Goal: Check status: Check status

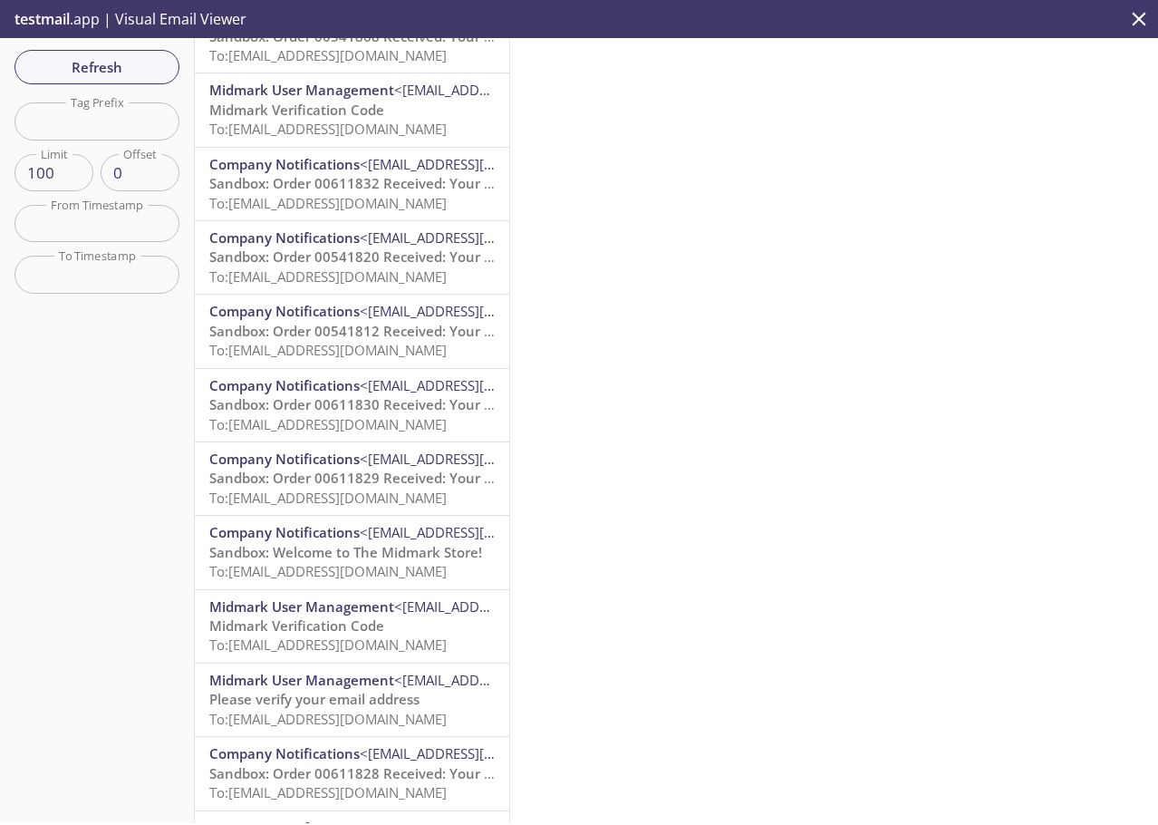
scroll to position [5894, 0]
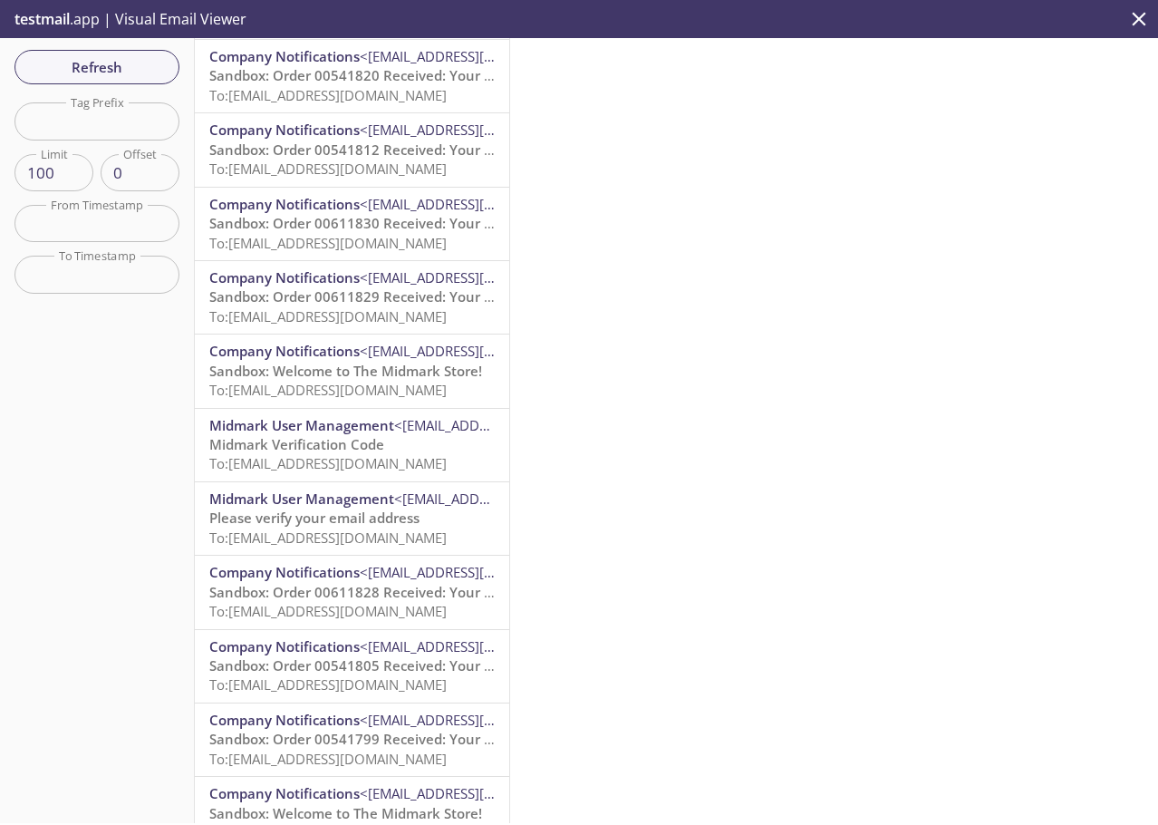
click at [331, 608] on span "To: [EMAIL_ADDRESS][DOMAIN_NAME]" at bounding box center [327, 611] width 237 height 18
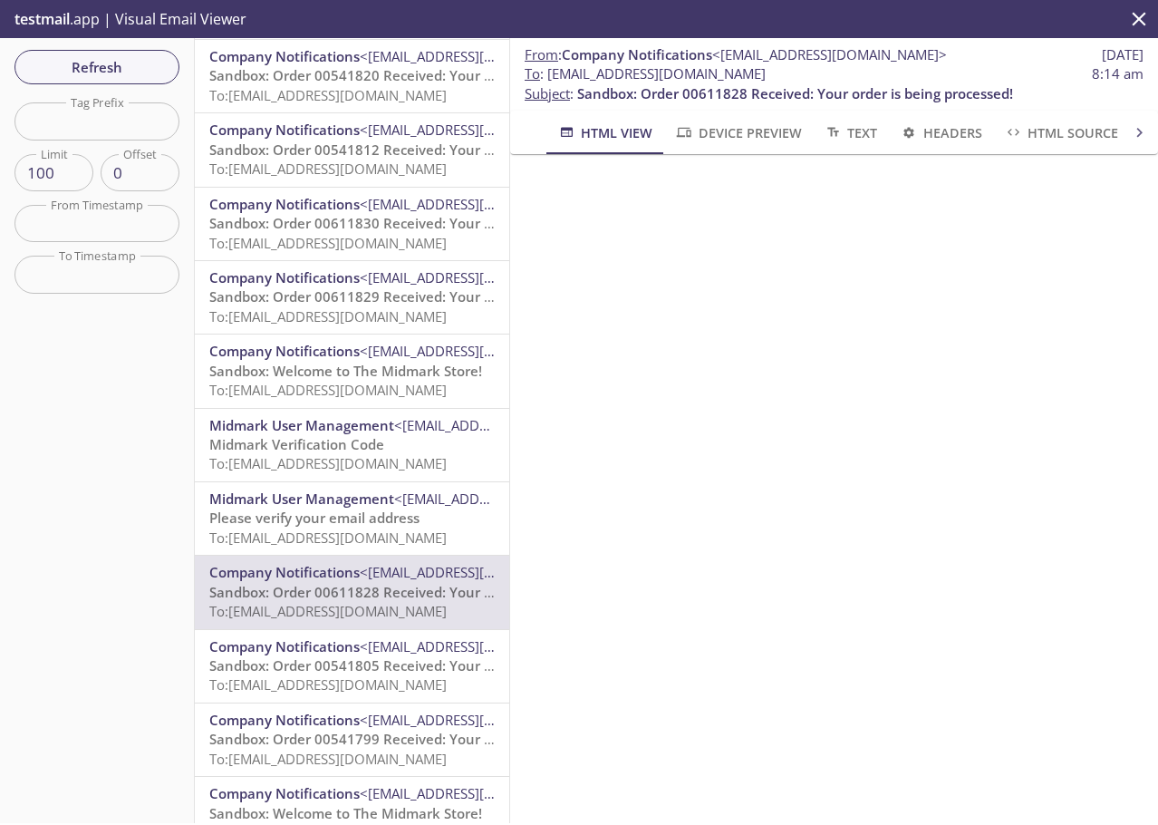
drag, startPoint x: 840, startPoint y: 73, endPoint x: 547, endPoint y: 78, distance: 293.7
click at [547, 78] on span "To : [EMAIL_ADDRESS][DOMAIN_NAME] 8:14 am" at bounding box center [834, 73] width 619 height 19
copy span "[EMAIL_ADDRESS][DOMAIN_NAME]"
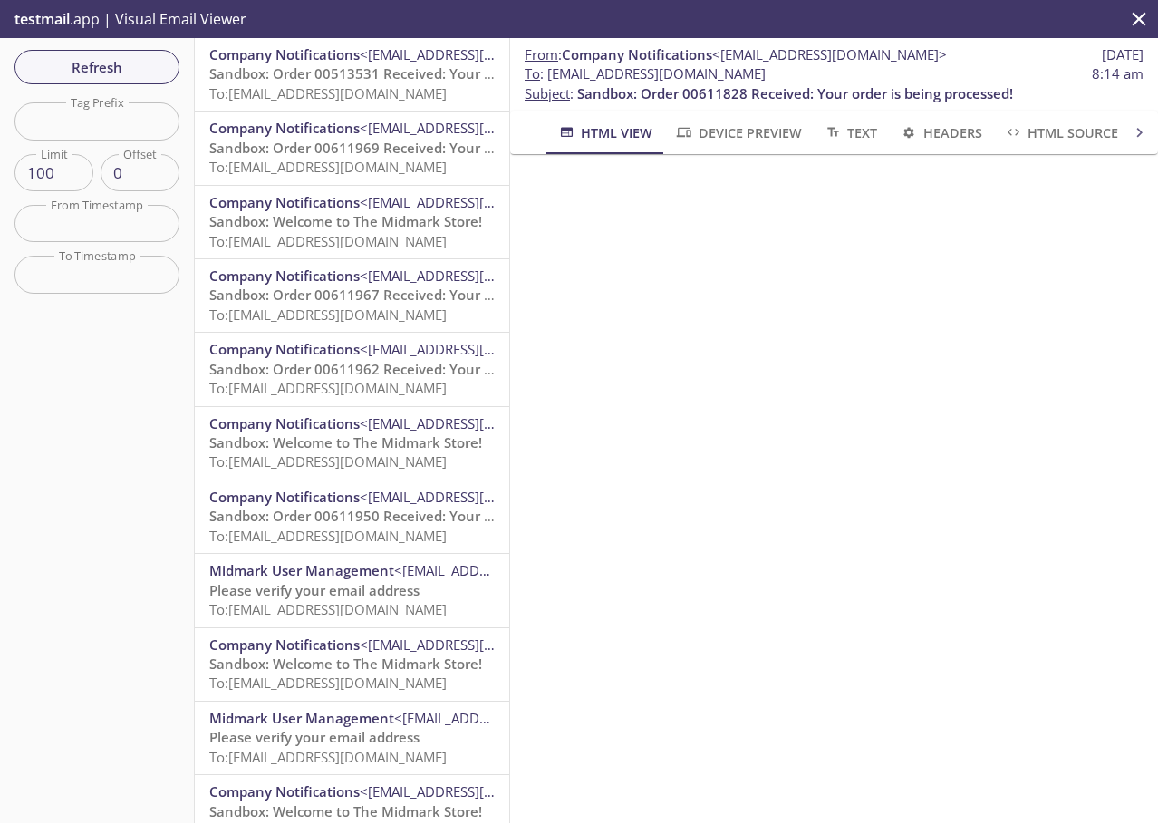
click at [347, 82] on span "Sandbox: Order 00513531 Received: Your order is being processed!" at bounding box center [427, 73] width 436 height 18
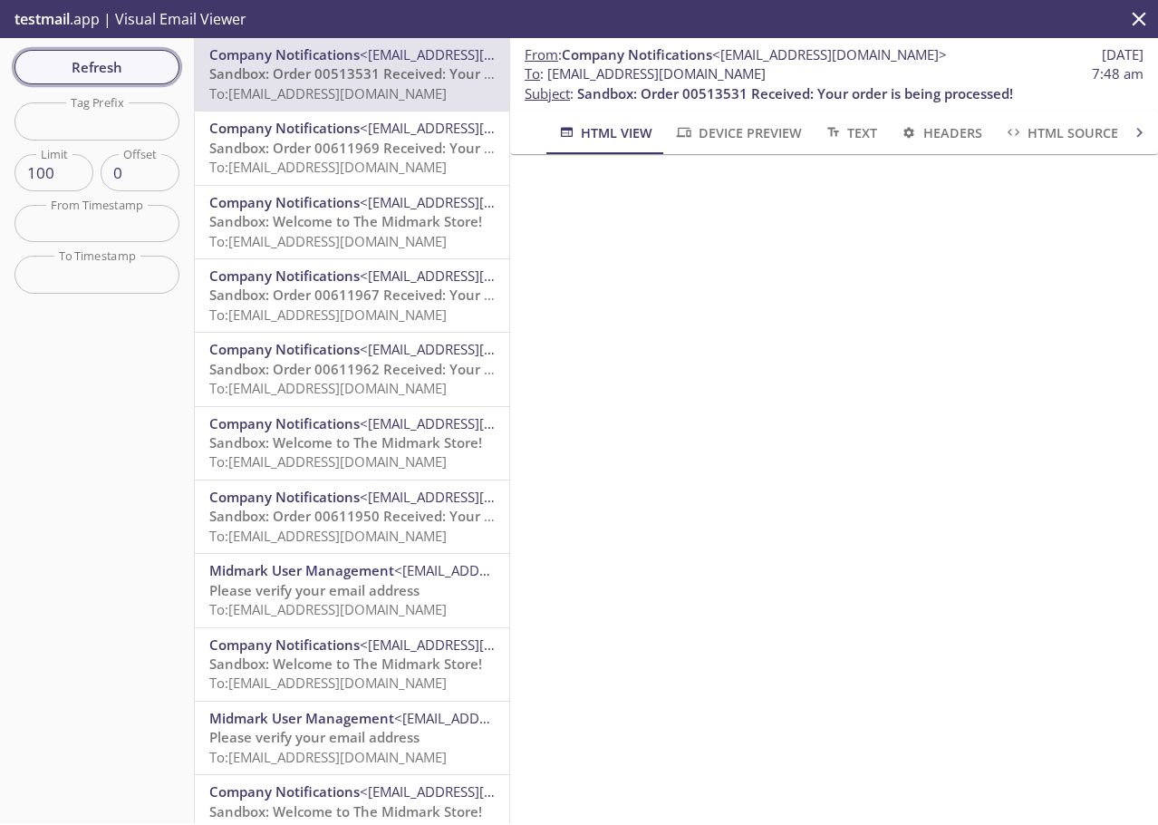
click at [150, 69] on span "Refresh" at bounding box center [97, 67] width 136 height 24
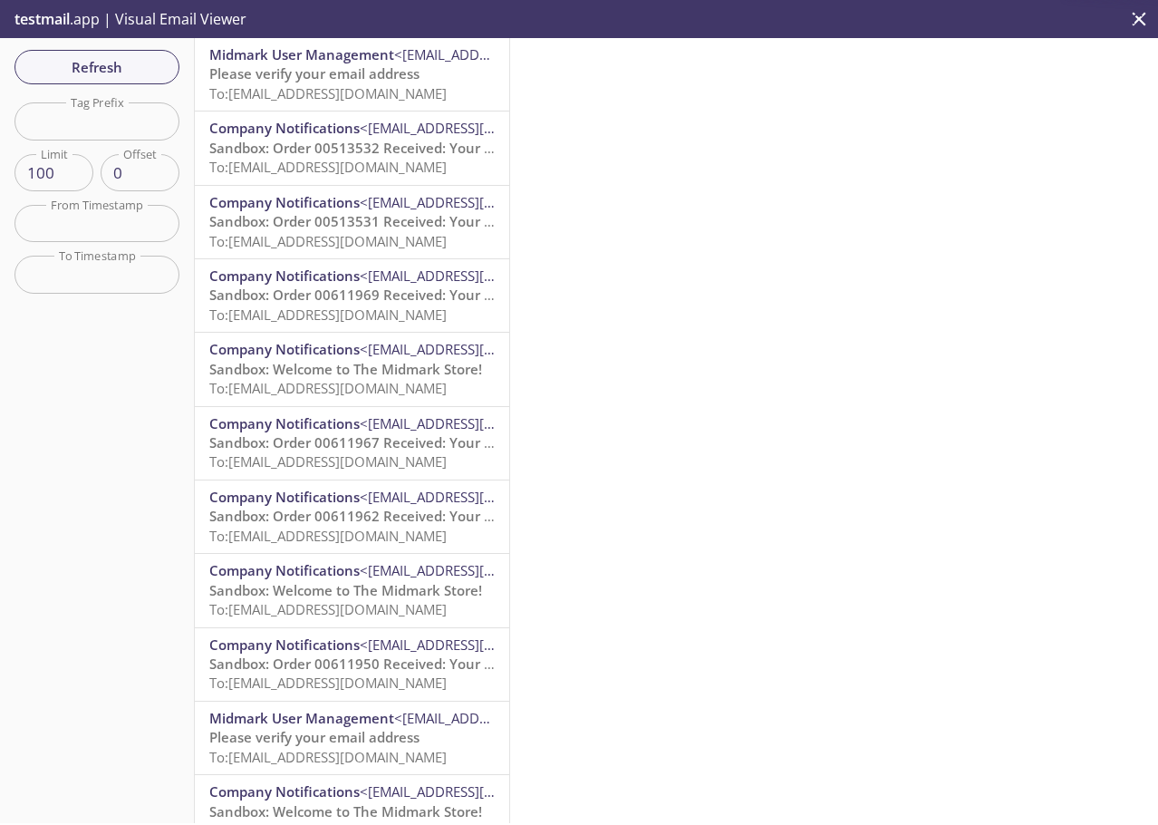
click at [370, 73] on span "Please verify your email address" at bounding box center [314, 73] width 210 height 18
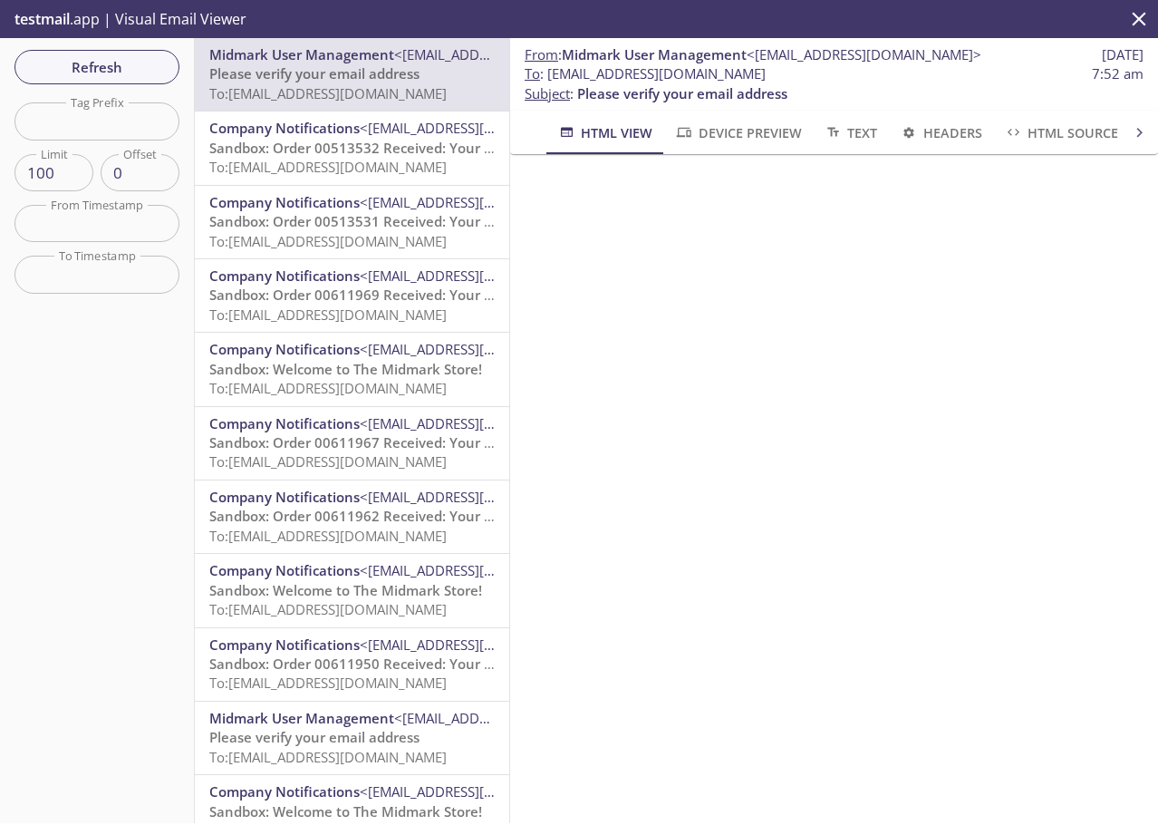
drag, startPoint x: 867, startPoint y: 74, endPoint x: 548, endPoint y: 78, distance: 319.0
click at [548, 78] on span "To : [EMAIL_ADDRESS][DOMAIN_NAME] 7:52 am" at bounding box center [834, 73] width 619 height 19
copy span "[EMAIL_ADDRESS][DOMAIN_NAME]"
click at [98, 61] on span "Refresh" at bounding box center [97, 67] width 136 height 24
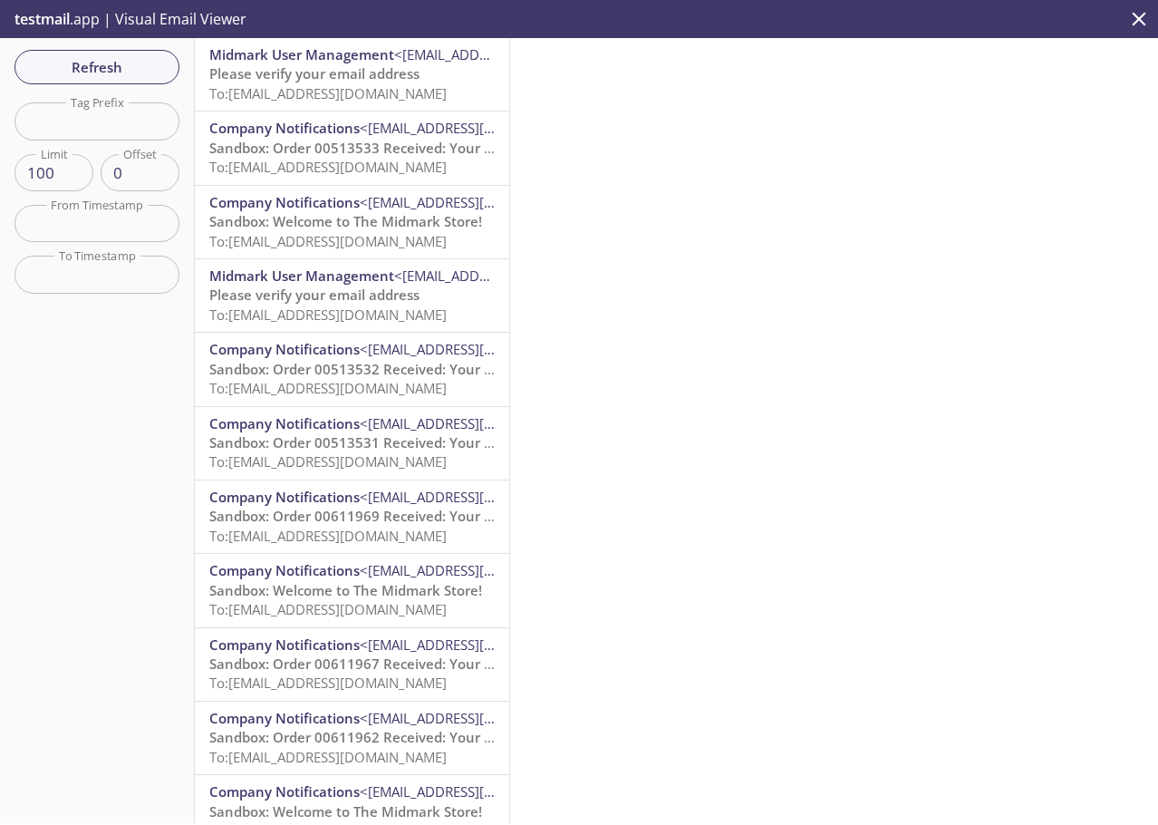
click at [380, 75] on span "Please verify your email address" at bounding box center [314, 73] width 210 height 18
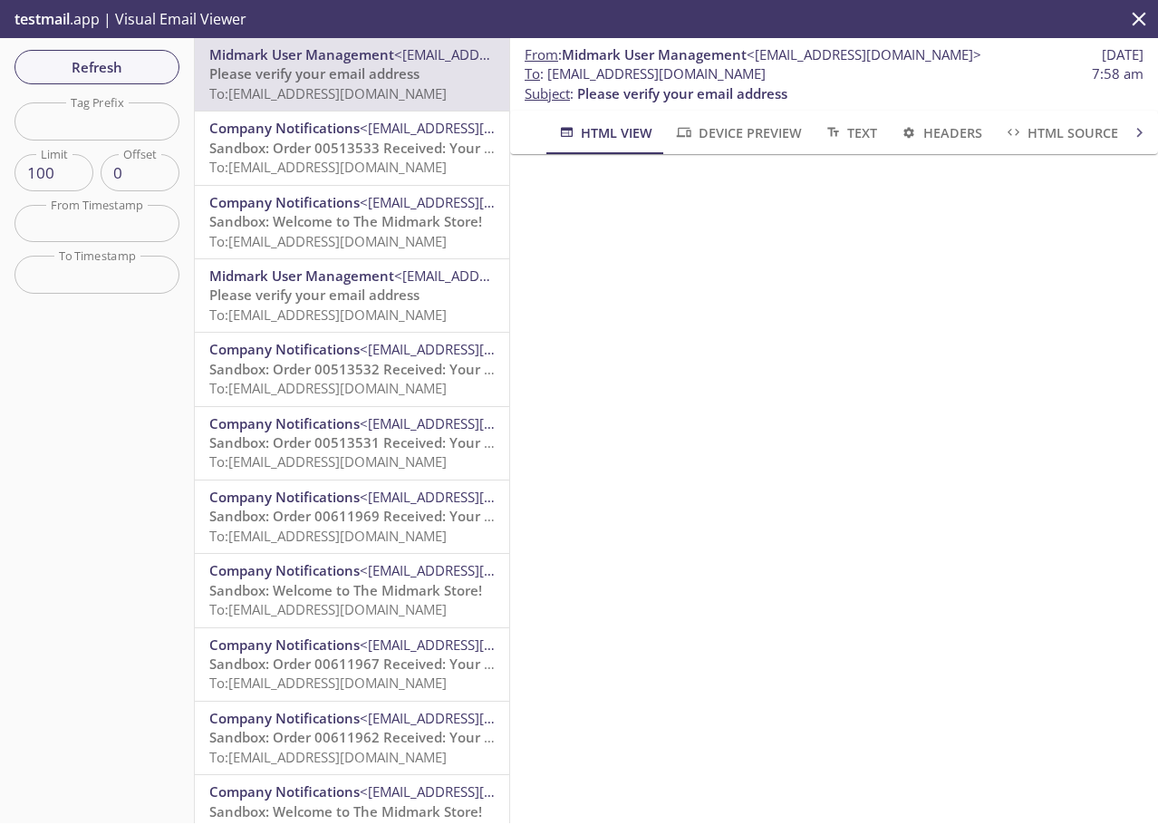
click at [342, 152] on span "Sandbox: Order 00513533 Received: Your order is being processed!" at bounding box center [427, 148] width 436 height 18
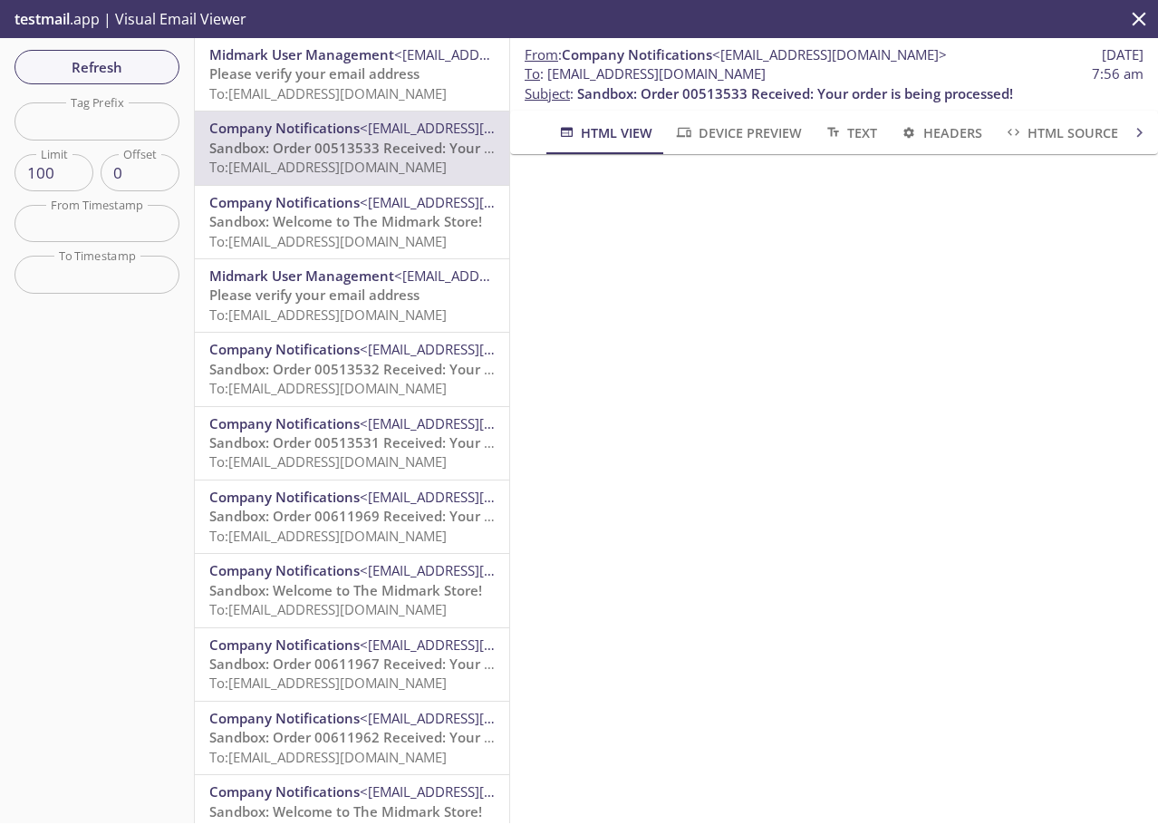
click at [388, 224] on span "Sandbox: Welcome to The Midmark Store!" at bounding box center [345, 221] width 273 height 18
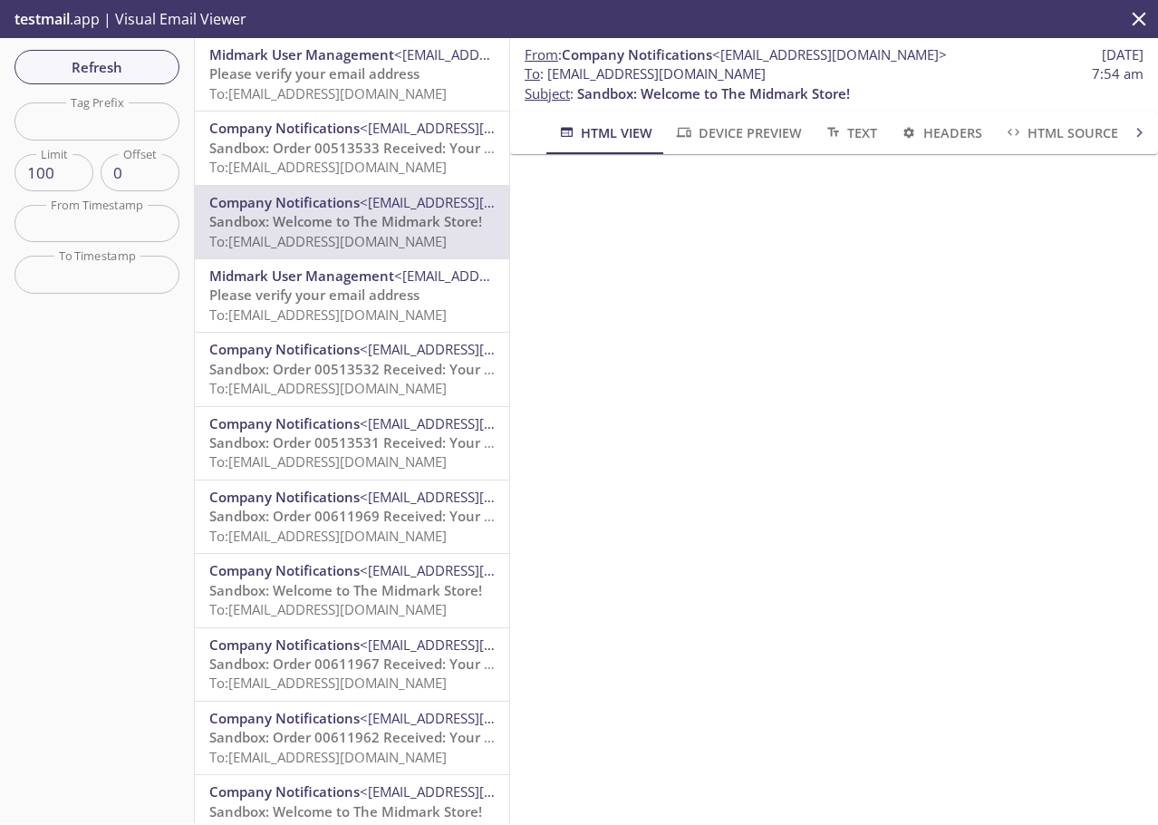
drag, startPoint x: 853, startPoint y: 76, endPoint x: 547, endPoint y: 82, distance: 305.5
click at [547, 82] on span "To : [EMAIL_ADDRESS][DOMAIN_NAME] 7:54 am" at bounding box center [834, 73] width 619 height 19
copy span "[EMAIL_ADDRESS][DOMAIN_NAME]"
click at [93, 73] on span "Refresh" at bounding box center [97, 67] width 136 height 24
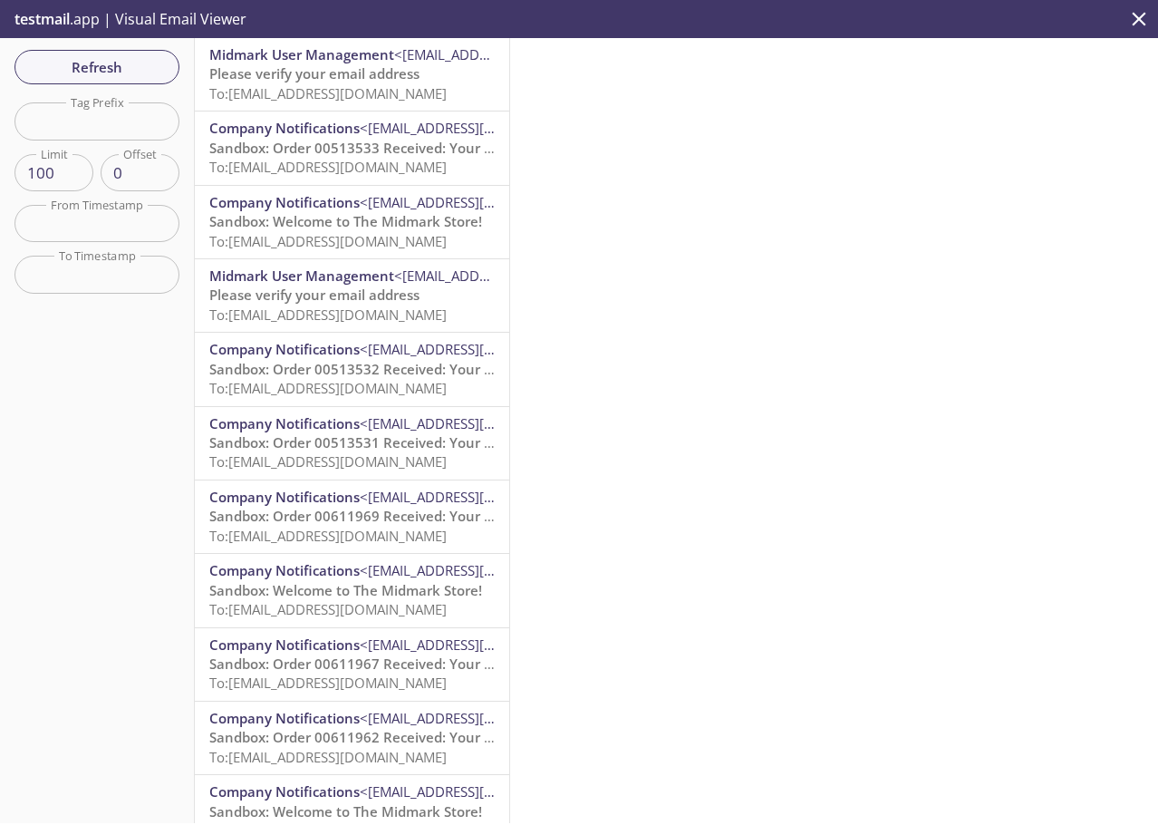
click at [355, 89] on span "To: [EMAIL_ADDRESS][DOMAIN_NAME]" at bounding box center [327, 93] width 237 height 18
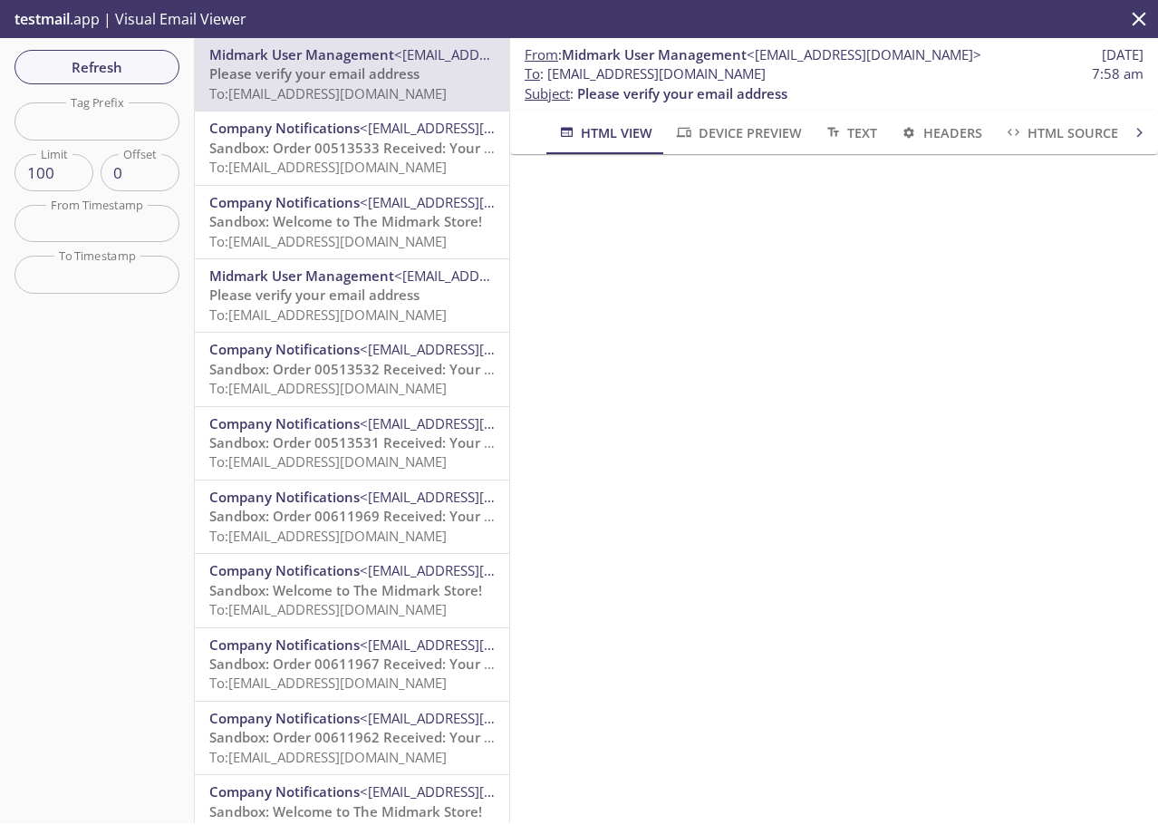
click at [257, 74] on span "Please verify your email address" at bounding box center [314, 73] width 210 height 18
click at [95, 63] on span "Refresh" at bounding box center [97, 67] width 136 height 24
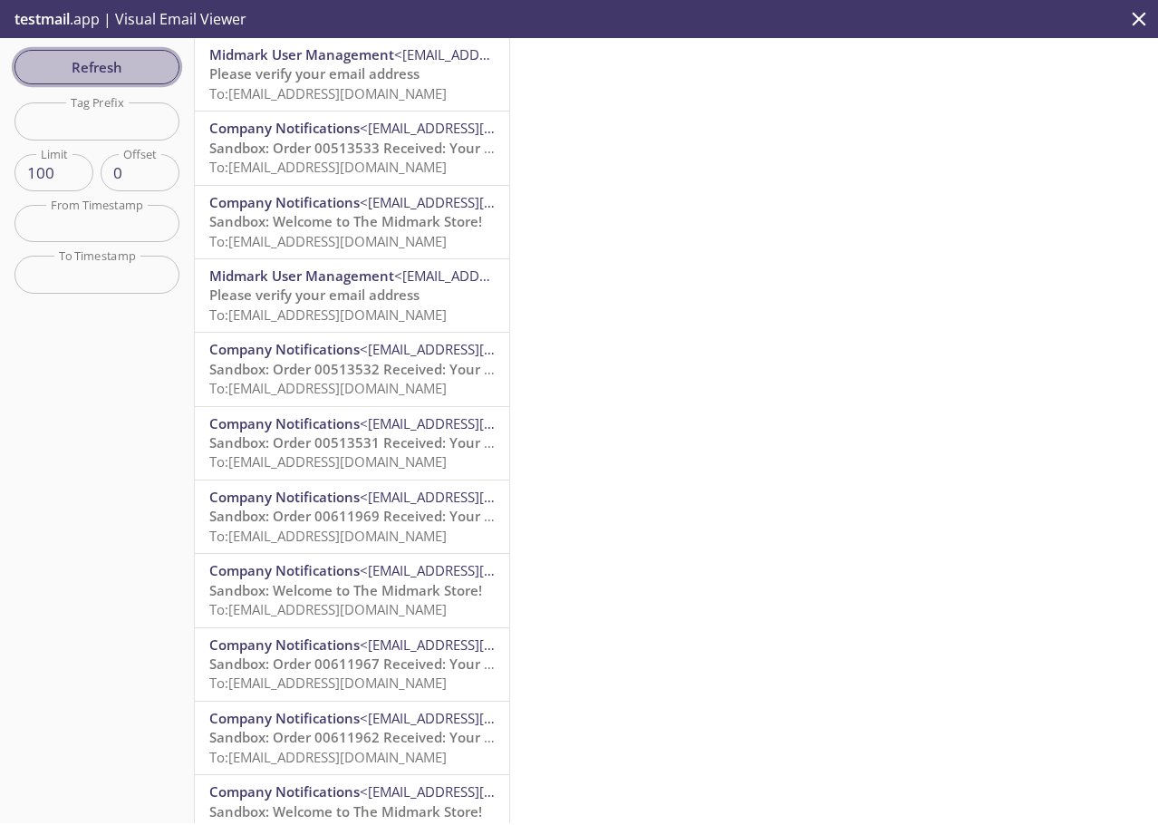
click at [85, 57] on span "Refresh" at bounding box center [97, 67] width 136 height 24
click at [84, 58] on span "Refresh" at bounding box center [97, 67] width 136 height 24
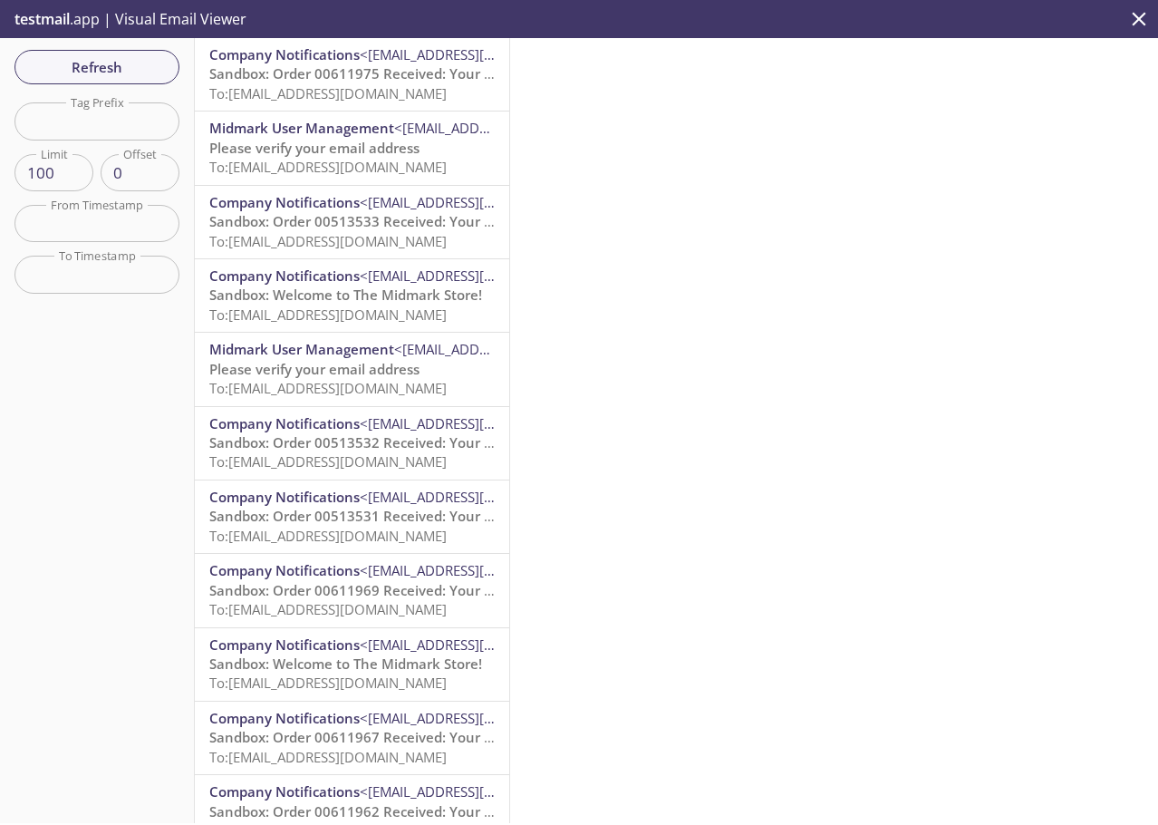
click at [323, 82] on span "Sandbox: Order 00611975 Received: Your order is being processed! To: [EMAIL_ADD…" at bounding box center [427, 82] width 436 height 37
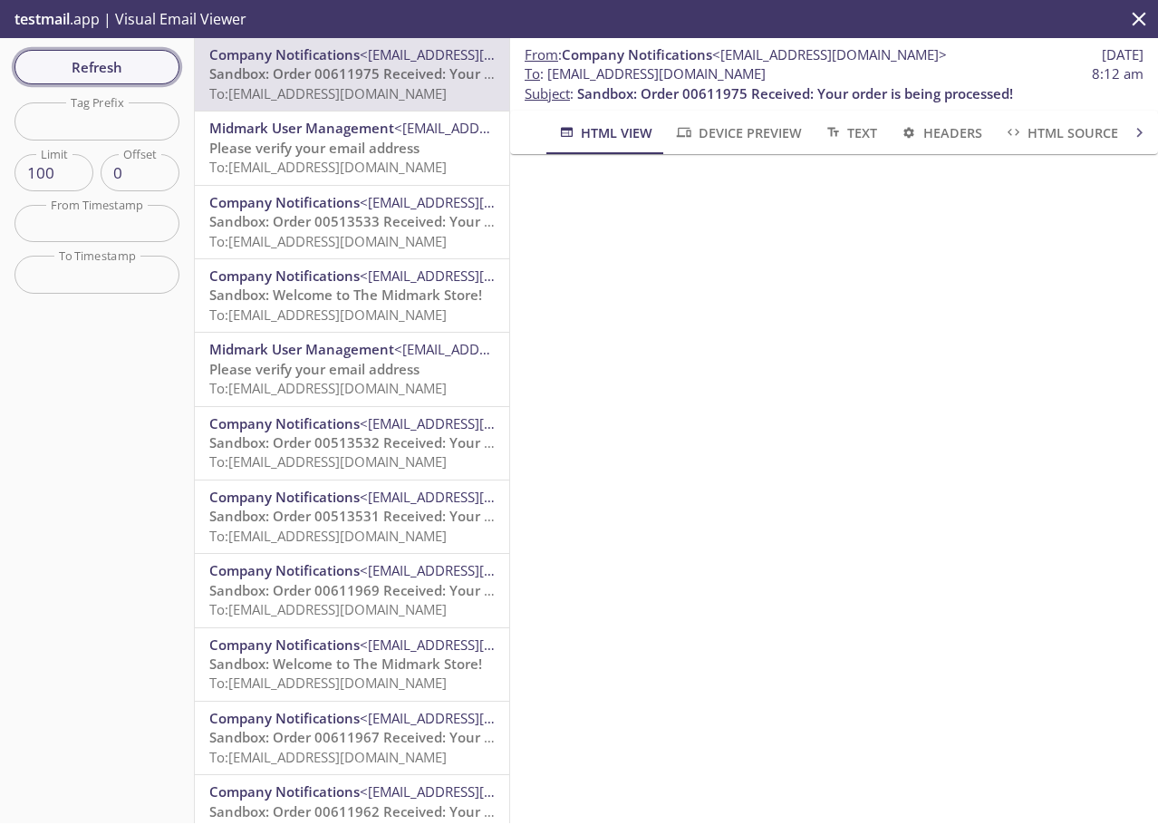
click at [106, 71] on span "Refresh" at bounding box center [97, 67] width 136 height 24
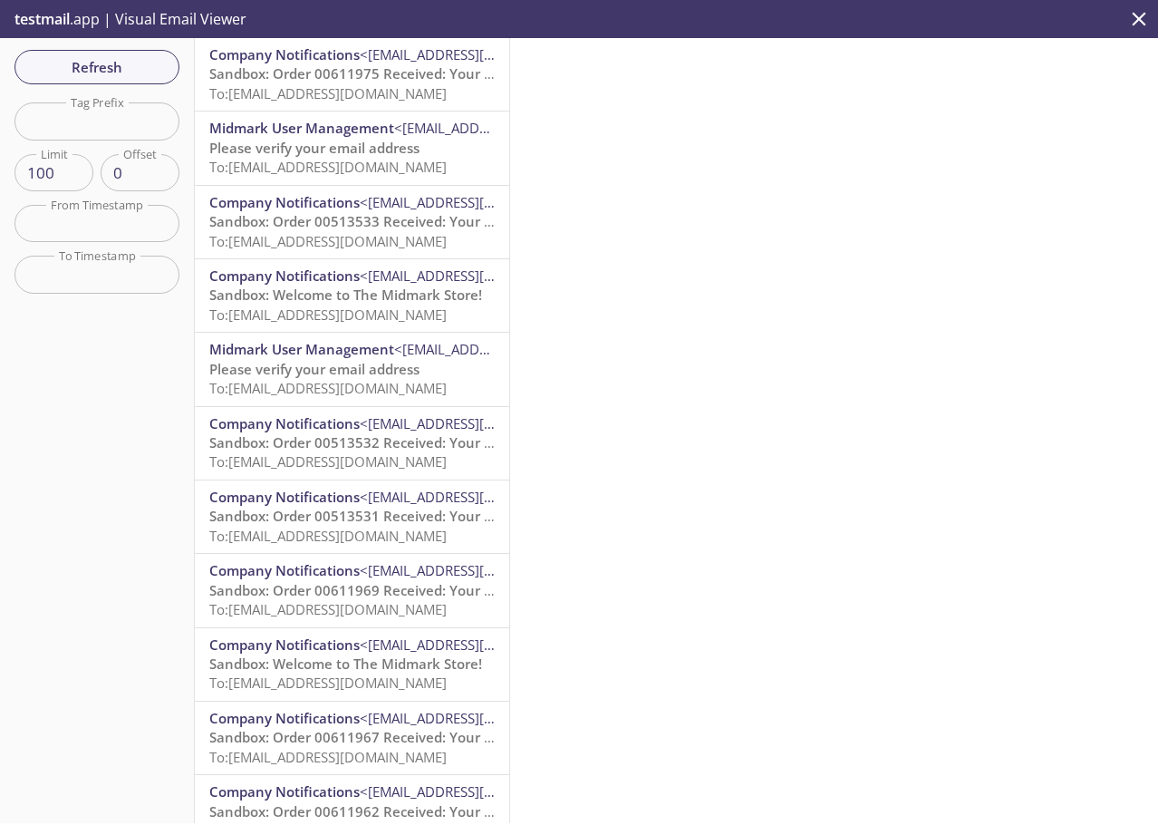
click at [398, 78] on span "Sandbox: Order 00611975 Received: Your order is being processed!" at bounding box center [427, 73] width 436 height 18
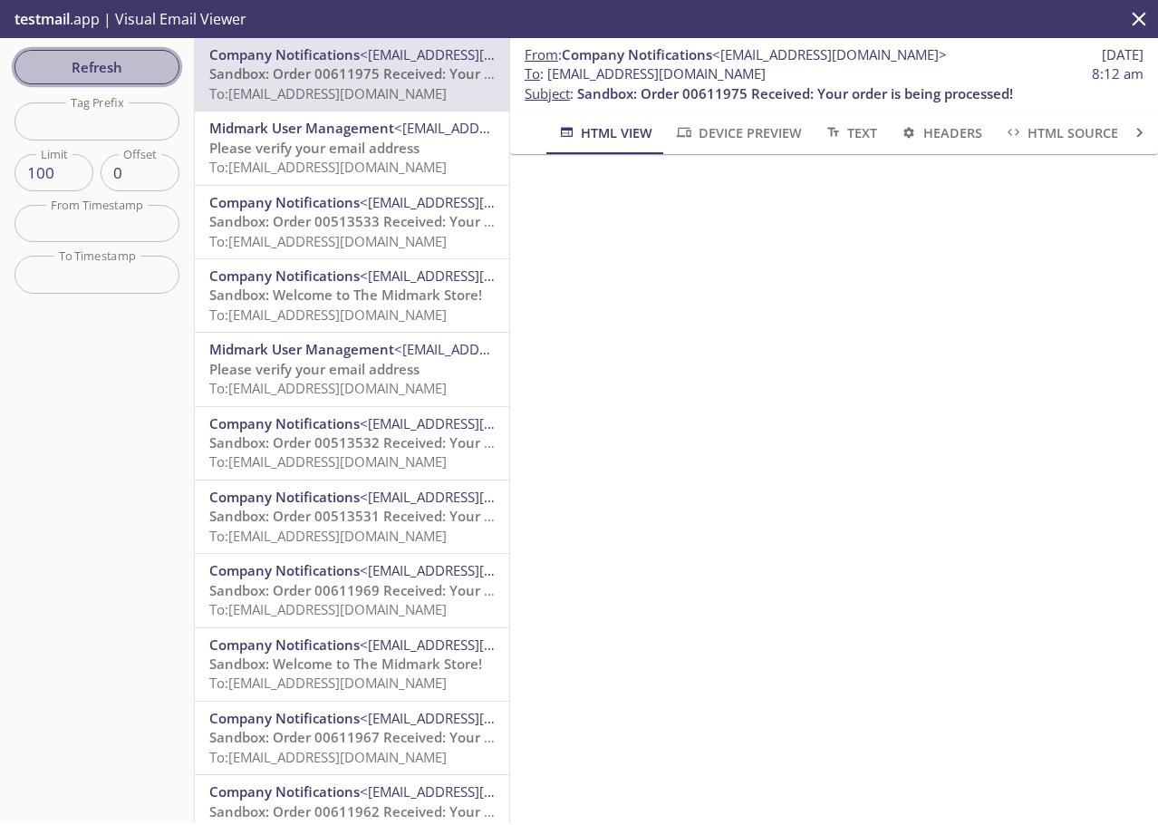
click at [113, 65] on span "Refresh" at bounding box center [97, 67] width 136 height 24
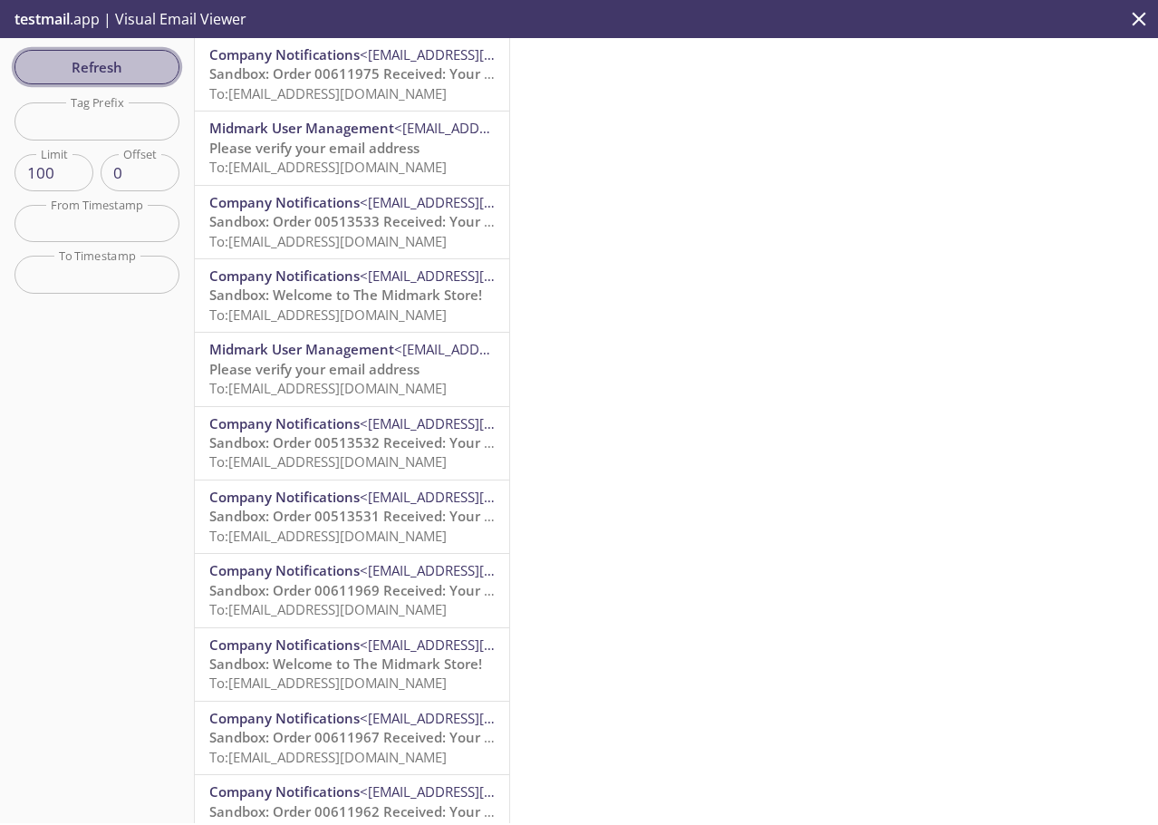
click at [106, 61] on span "Refresh" at bounding box center [97, 67] width 136 height 24
click at [888, 390] on div at bounding box center [834, 430] width 648 height 785
click at [116, 68] on span "Refresh" at bounding box center [97, 67] width 136 height 24
click at [317, 75] on span "Sandbox: Order 00611975 Received: Your order is being processed!" at bounding box center [427, 73] width 436 height 18
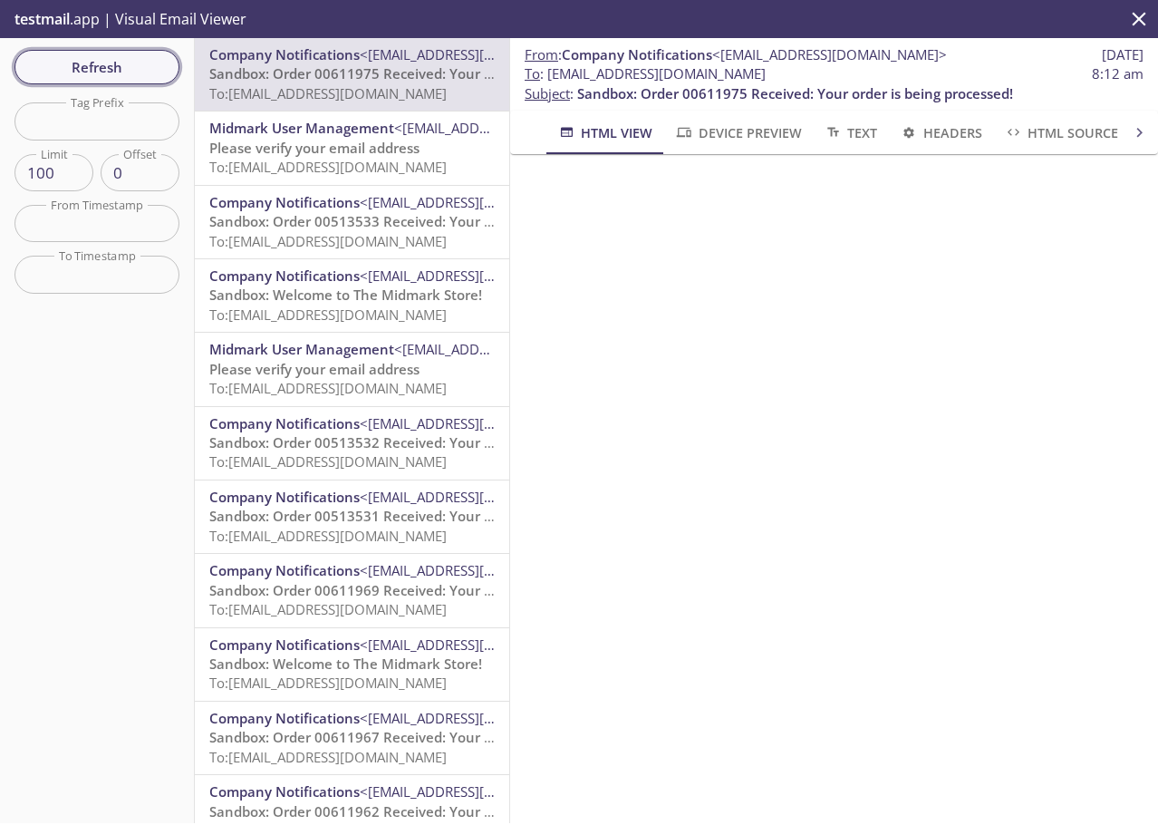
click at [105, 64] on span "Refresh" at bounding box center [97, 67] width 136 height 24
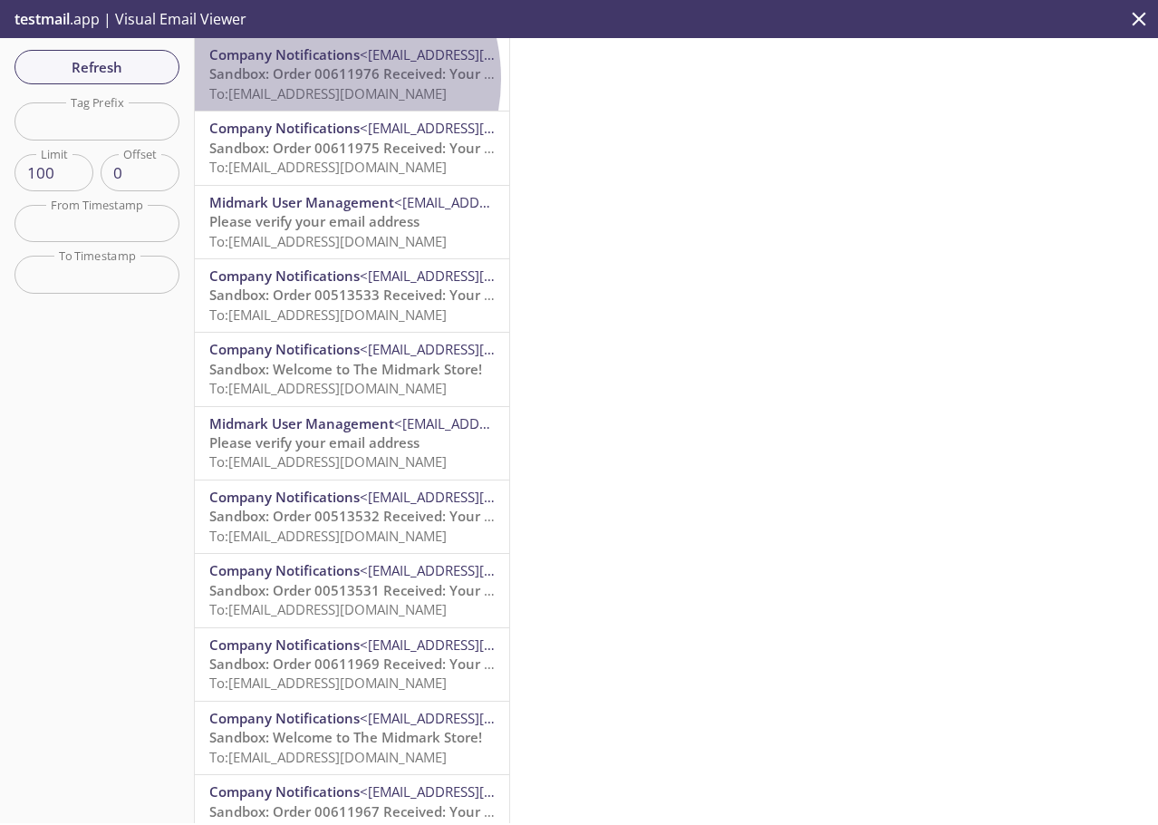
click at [315, 79] on span "Sandbox: Order 00611976 Received: Your order is being processed!" at bounding box center [427, 73] width 436 height 18
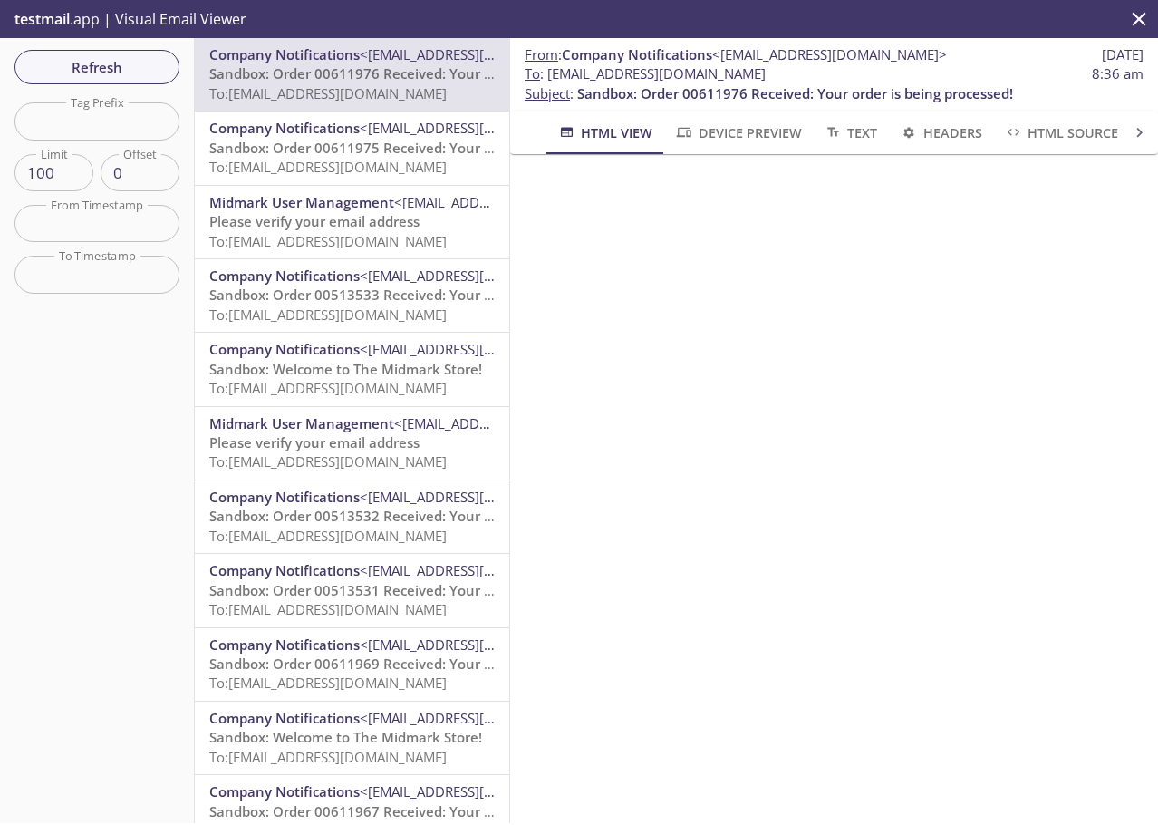
scroll to position [181, 0]
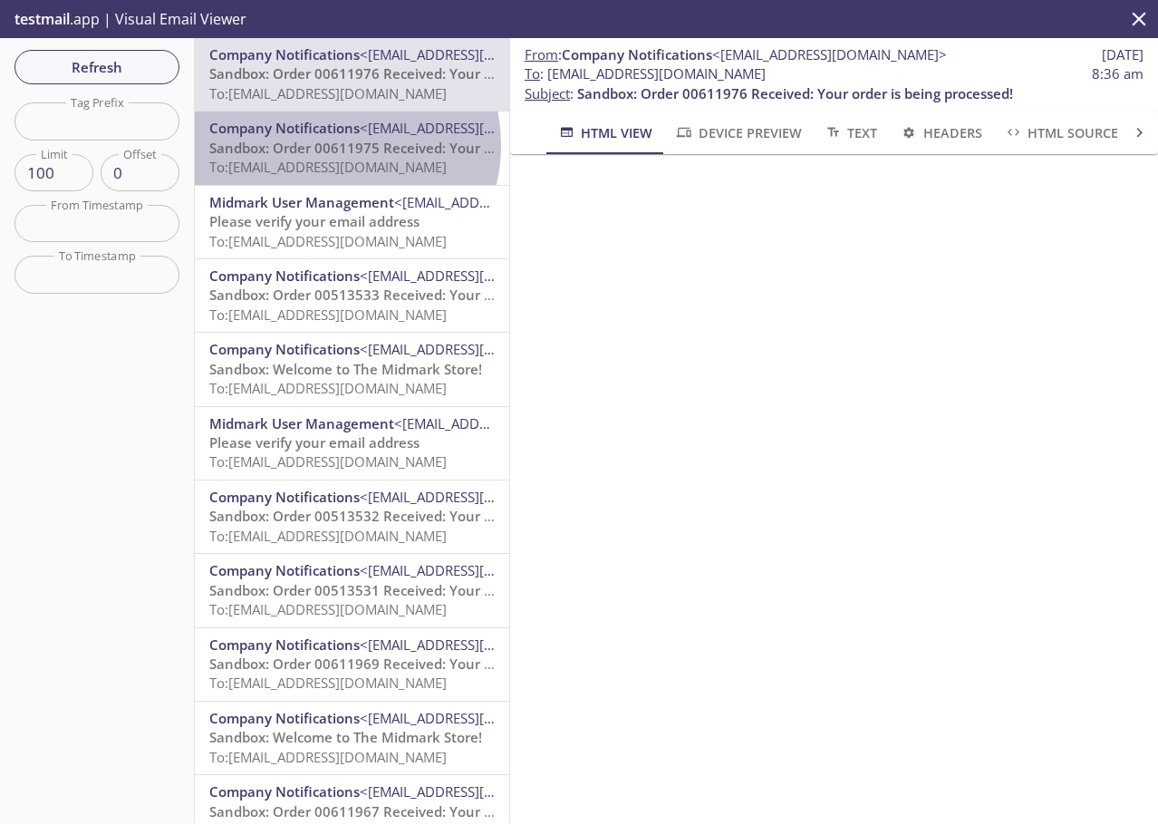
click at [332, 144] on span "Sandbox: Order 00611975 Received: Your order is being processed!" at bounding box center [427, 148] width 436 height 18
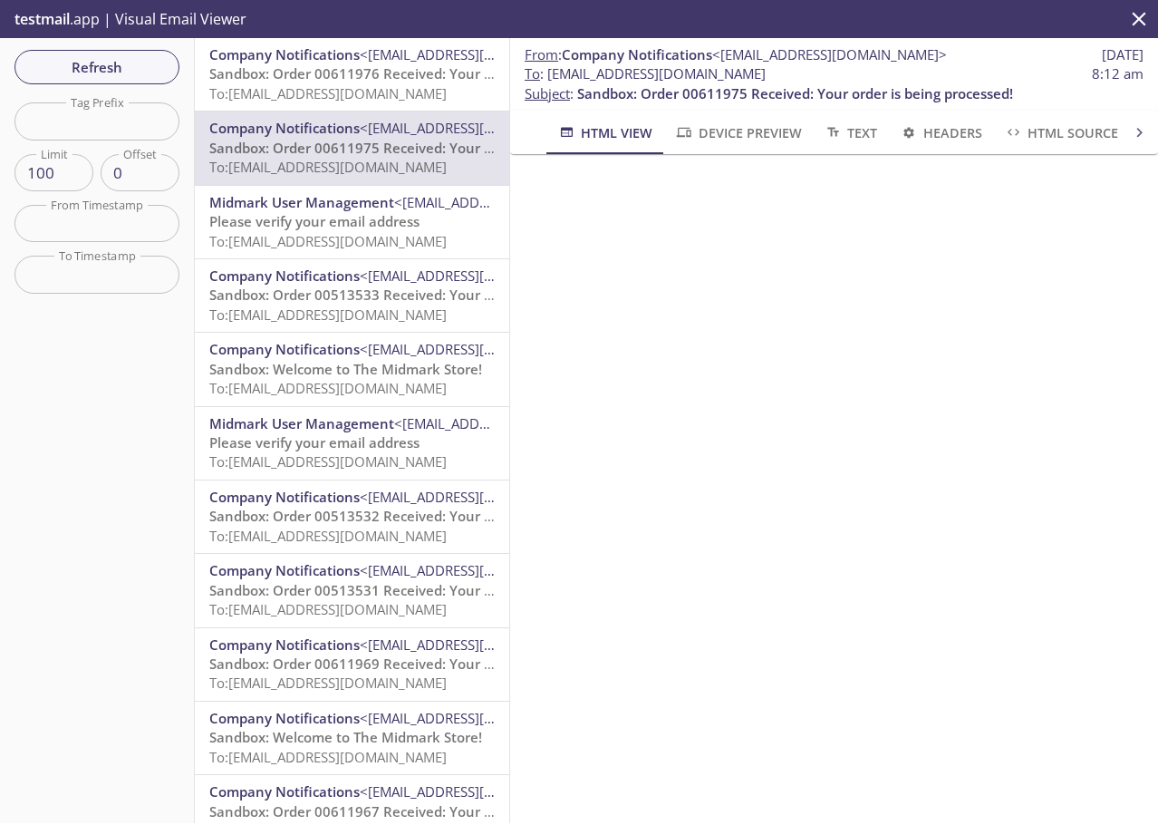
scroll to position [91, 0]
click at [84, 69] on span "Refresh" at bounding box center [97, 67] width 136 height 24
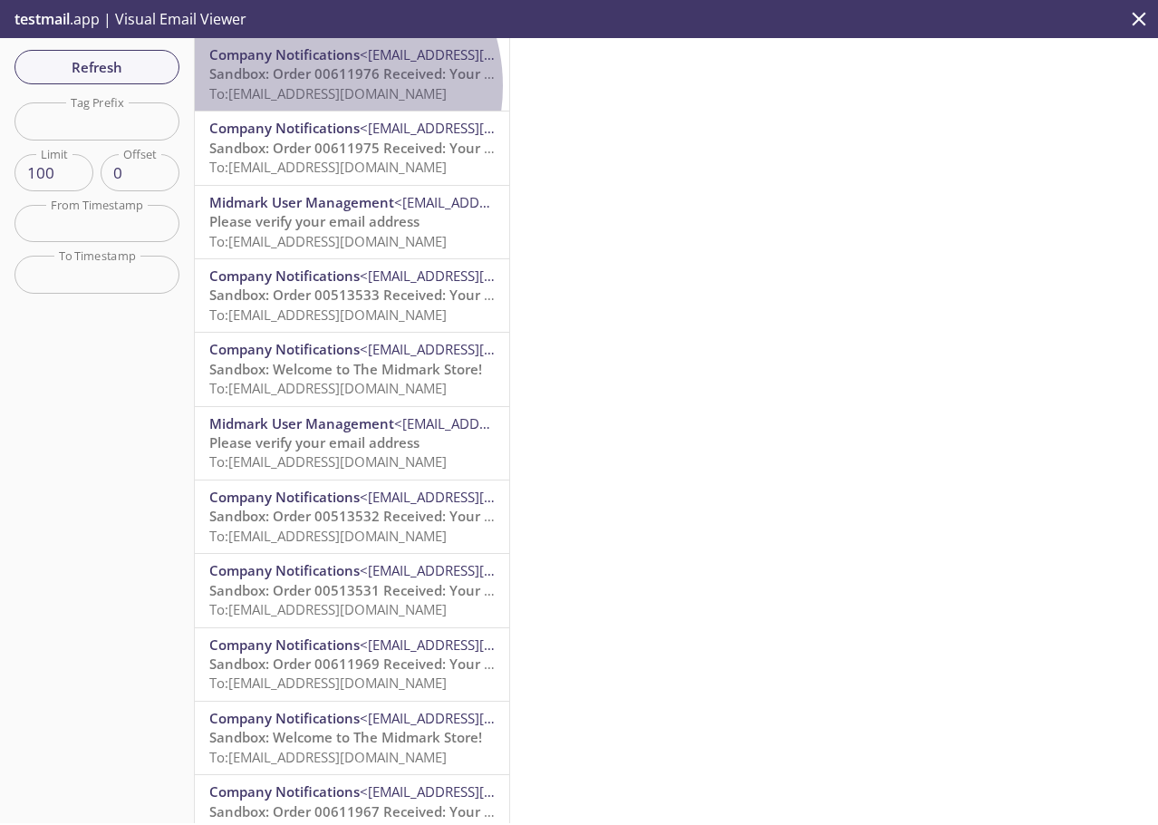
click at [316, 86] on span "To: [EMAIL_ADDRESS][DOMAIN_NAME]" at bounding box center [327, 93] width 237 height 18
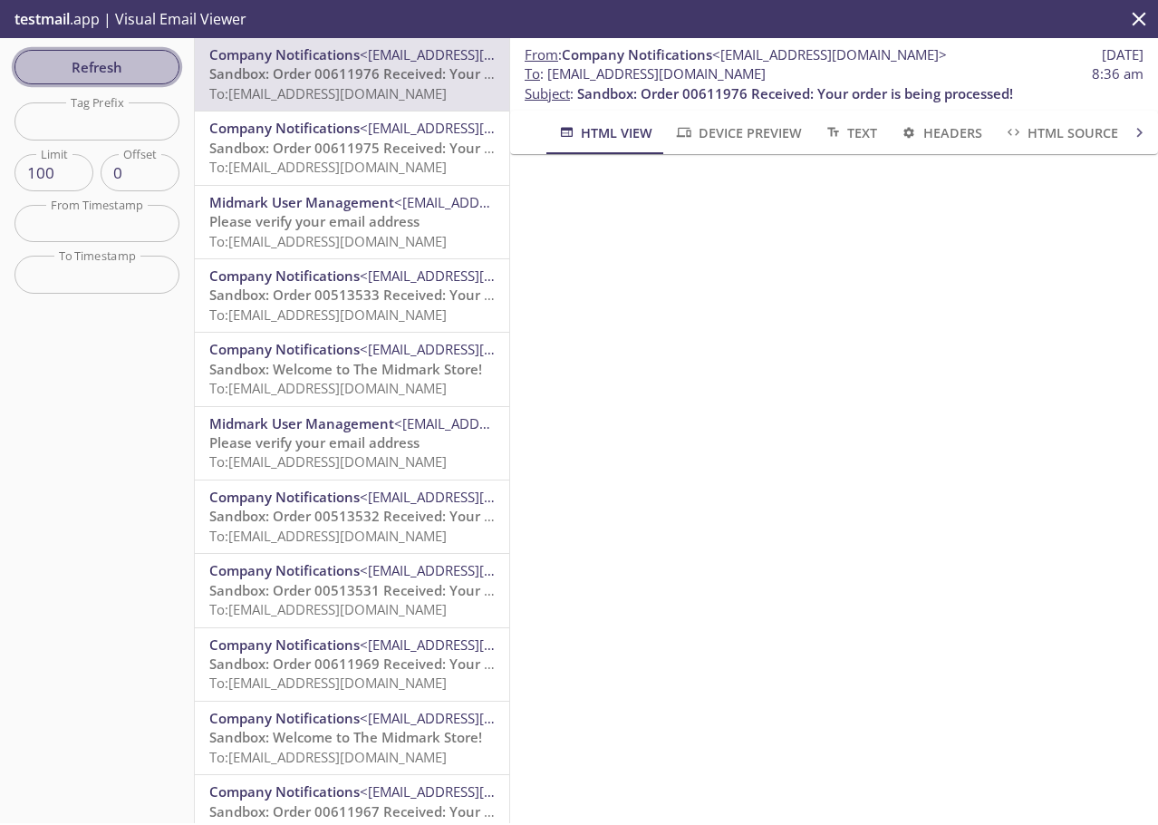
click at [73, 63] on span "Refresh" at bounding box center [97, 67] width 136 height 24
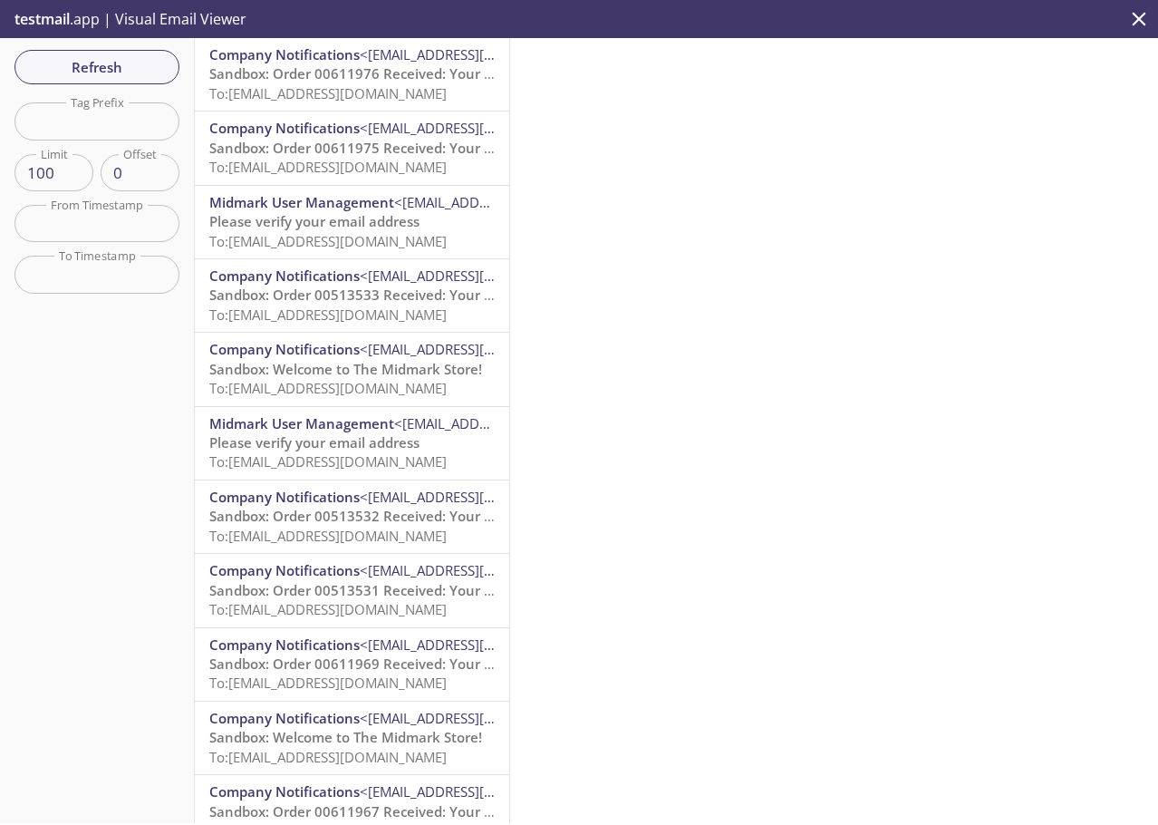
click at [279, 84] on span "To: [EMAIL_ADDRESS][DOMAIN_NAME]" at bounding box center [327, 93] width 237 height 18
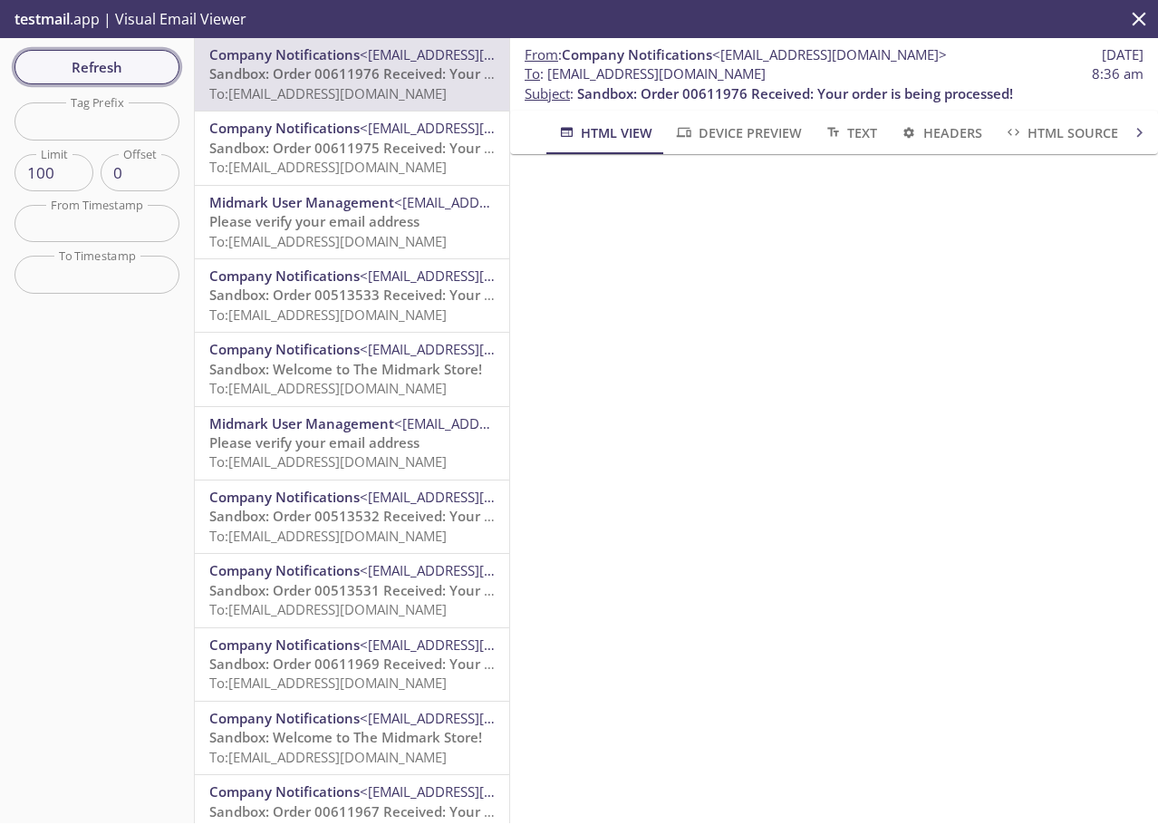
click at [82, 58] on span "Refresh" at bounding box center [97, 67] width 136 height 24
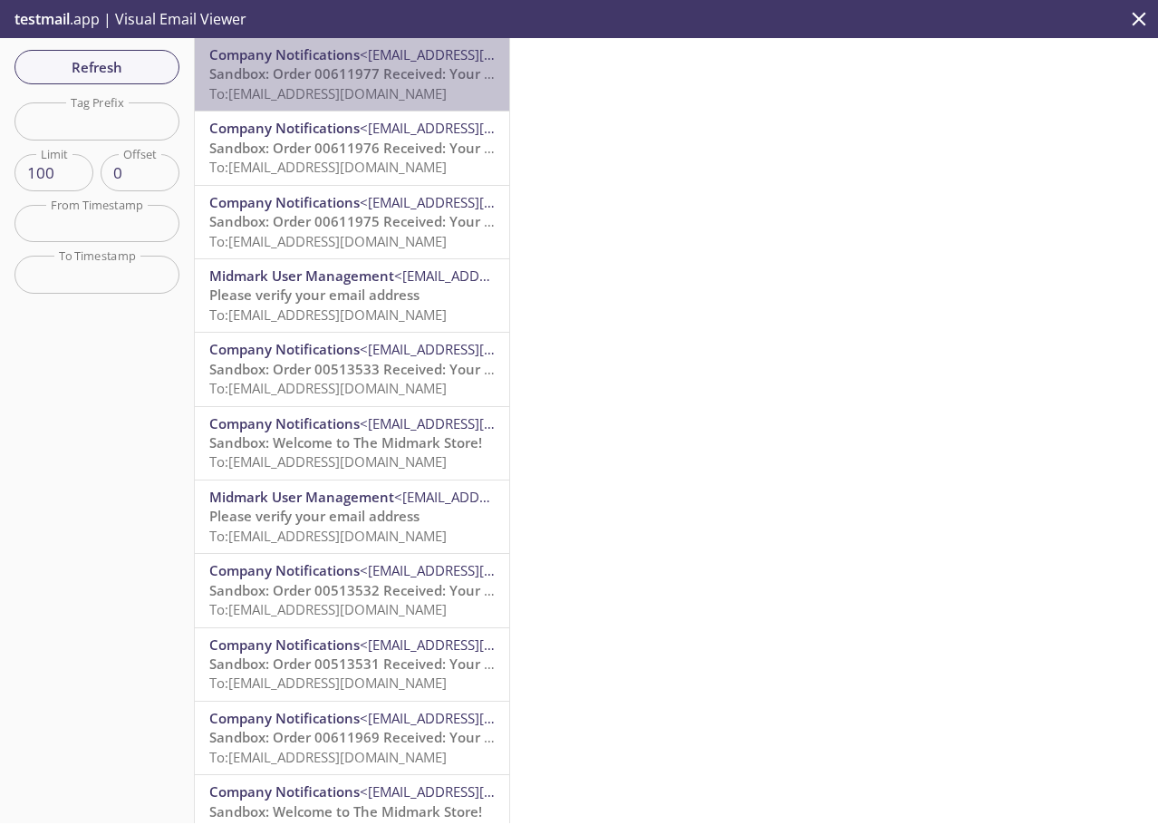
click at [407, 70] on span "Sandbox: Order 00611977 Received: Your order is being processed!" at bounding box center [427, 73] width 436 height 18
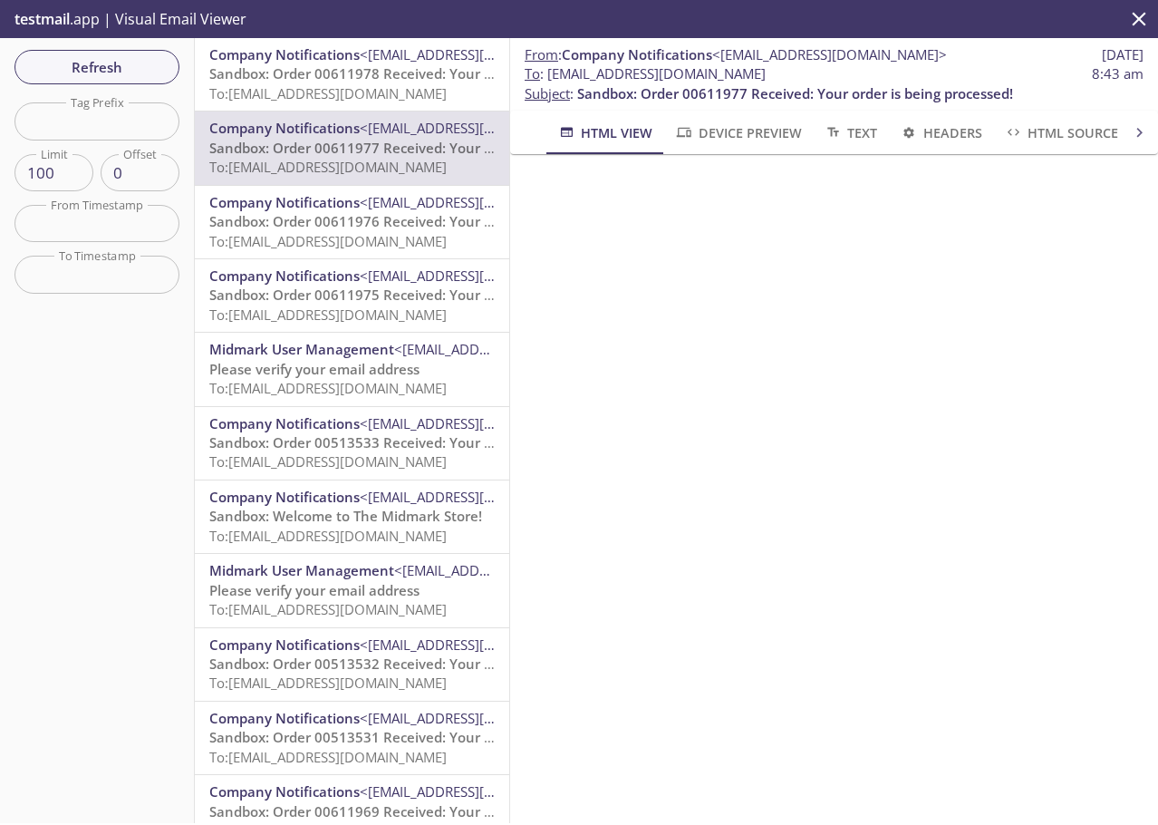
scroll to position [91, 0]
